Goal: Find specific page/section: Find specific page/section

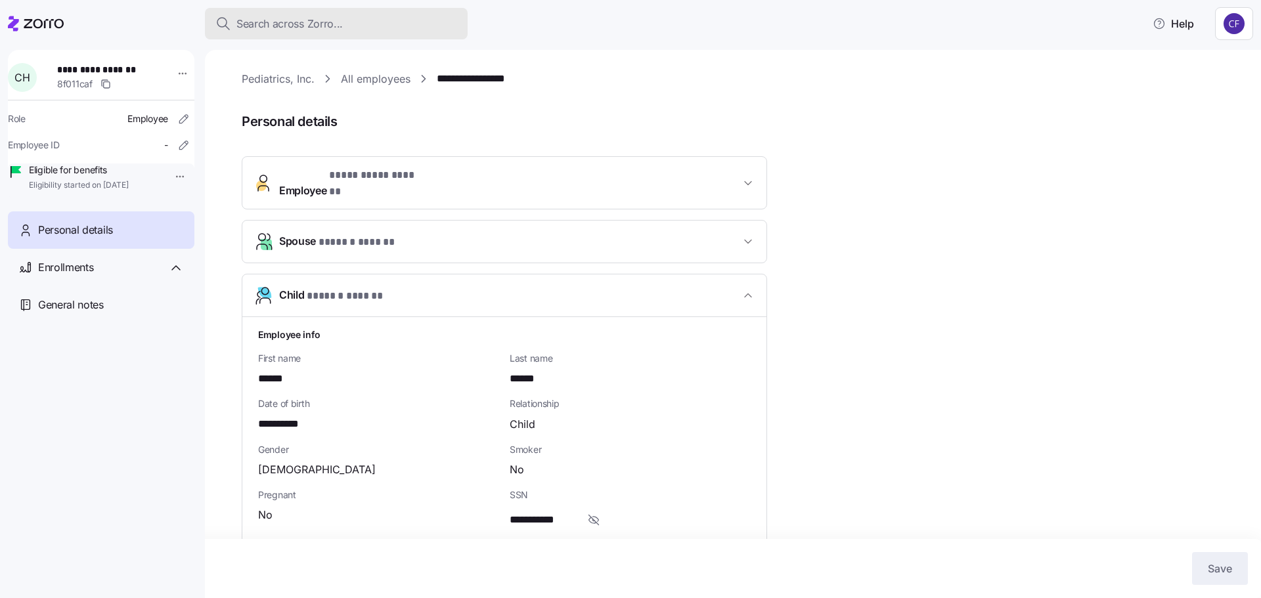
click at [297, 18] on span "Search across Zorro..." at bounding box center [289, 24] width 106 height 16
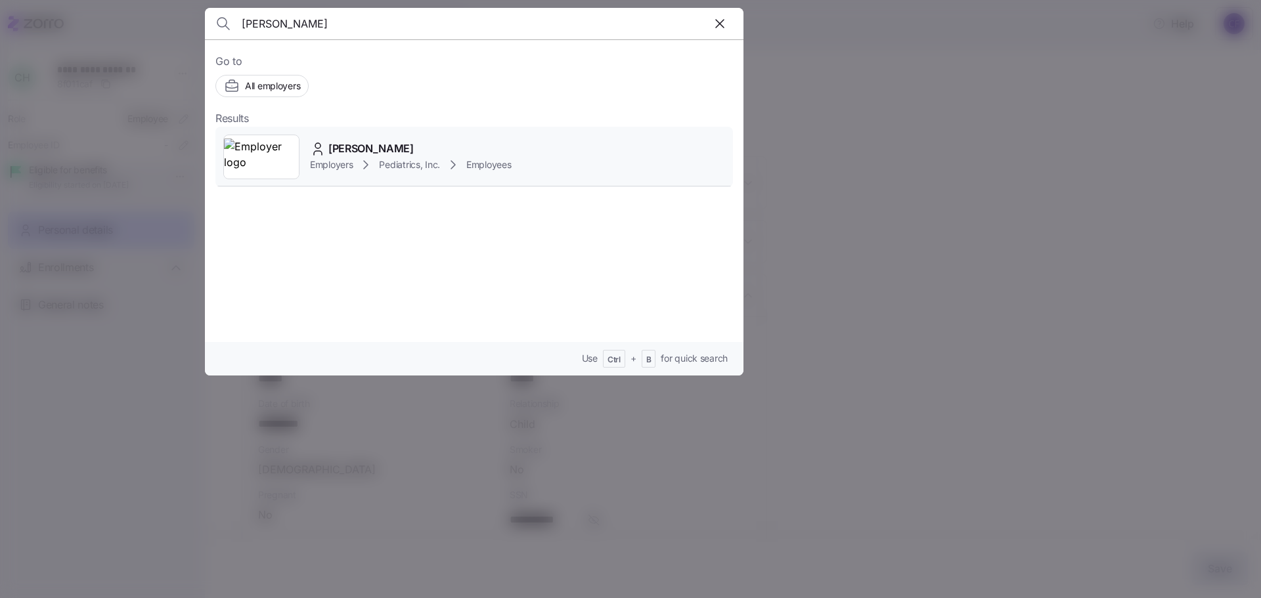
type input "[PERSON_NAME]"
click at [310, 150] on div "[PERSON_NAME] Employers Pediatrics, Inc. Employees" at bounding box center [473, 157] width 517 height 60
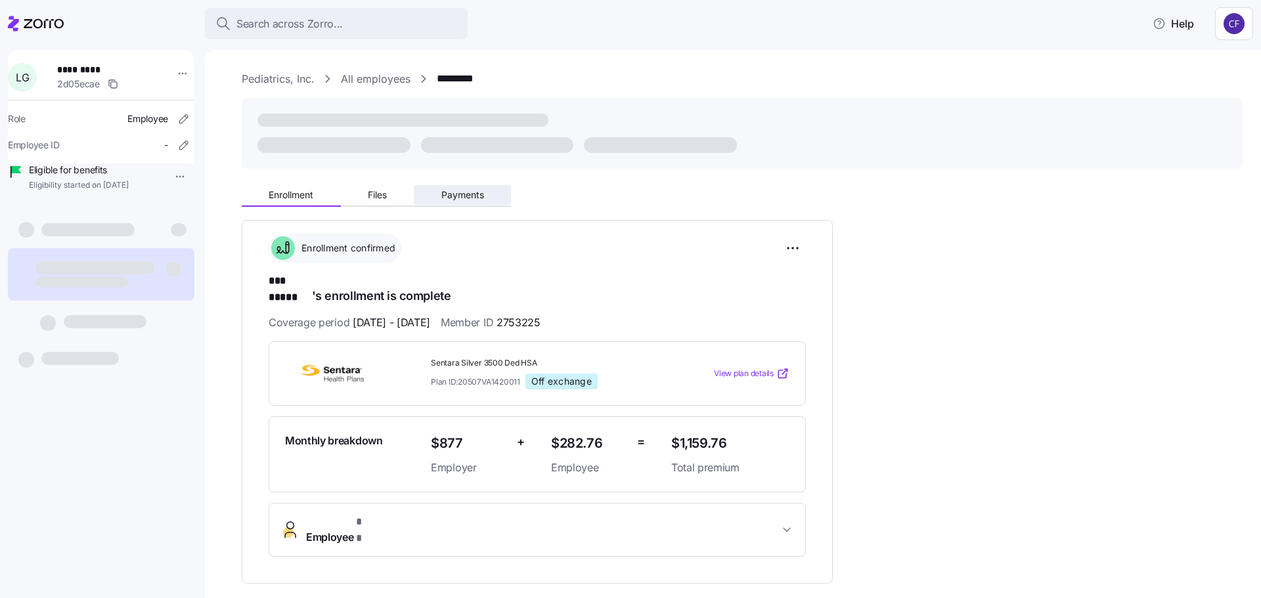
click at [467, 190] on span "Payments" at bounding box center [462, 194] width 43 height 9
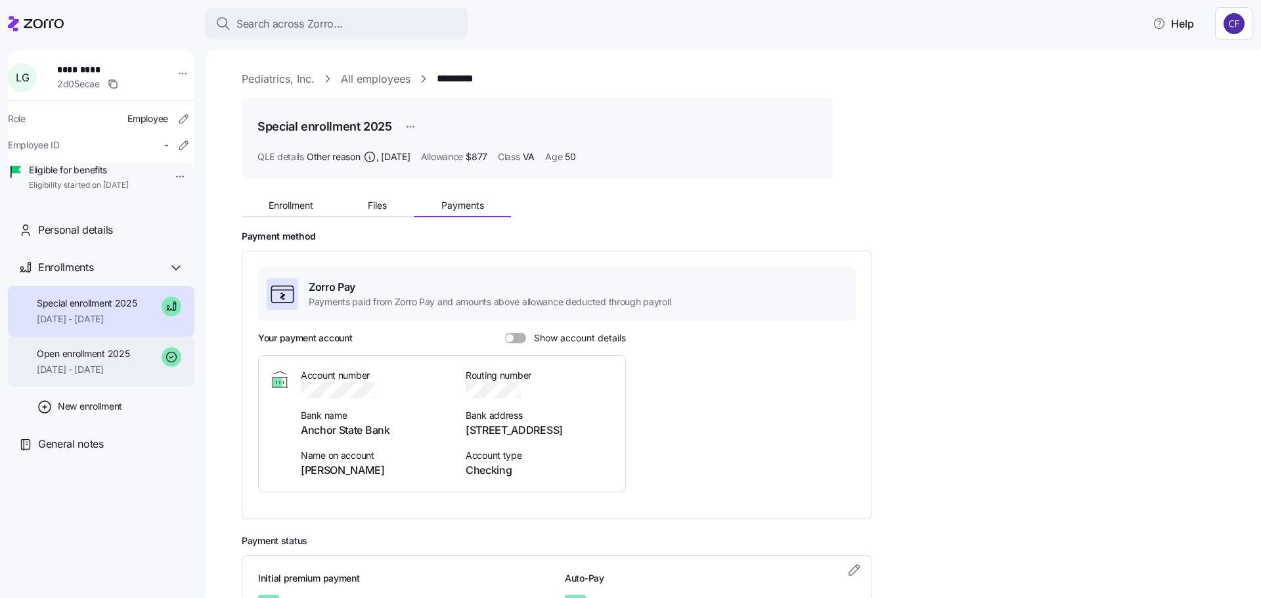
click at [127, 360] on span "Open enrollment 2025" at bounding box center [83, 353] width 93 height 13
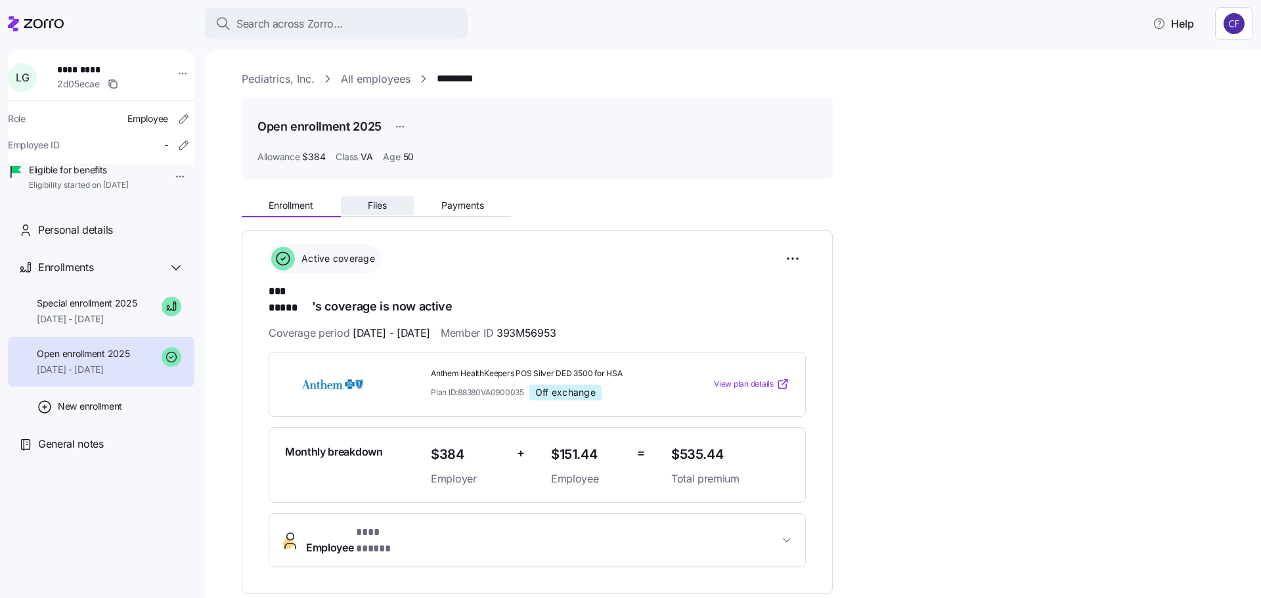
click at [375, 206] on span "Files" at bounding box center [377, 205] width 19 height 9
